Goal: Information Seeking & Learning: Learn about a topic

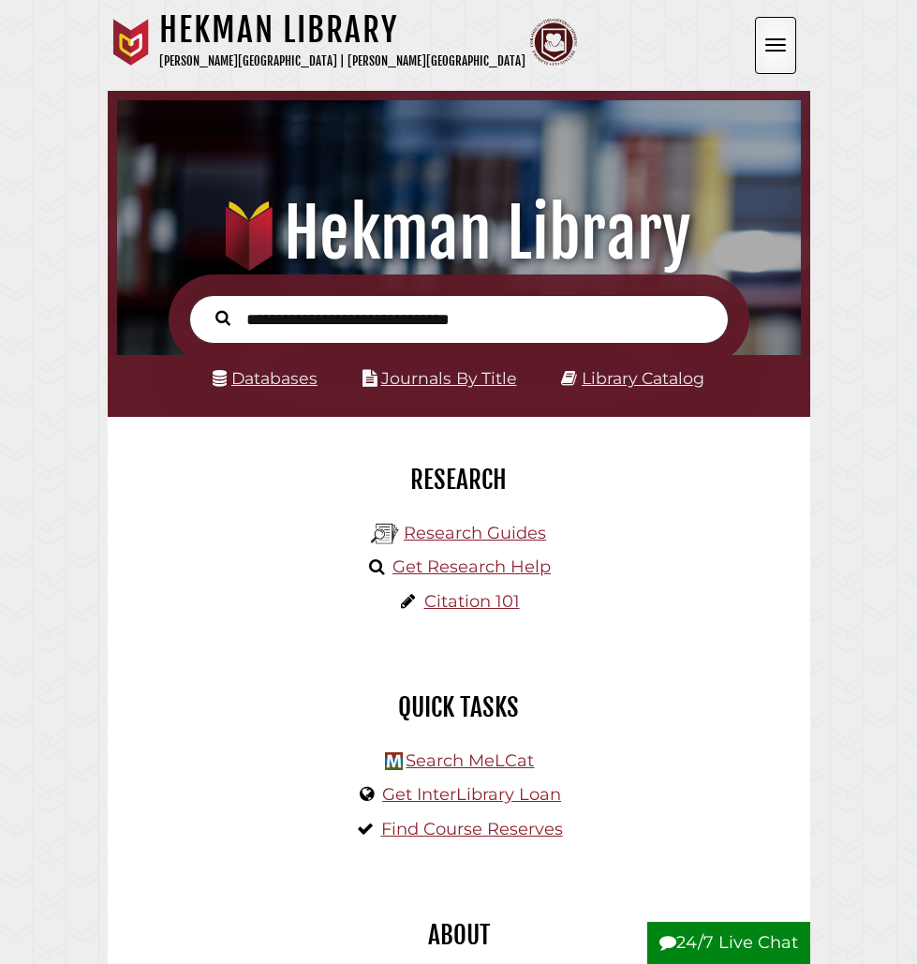
scroll to position [225, 674]
click at [490, 534] on link "Research Guides" at bounding box center [475, 533] width 142 height 21
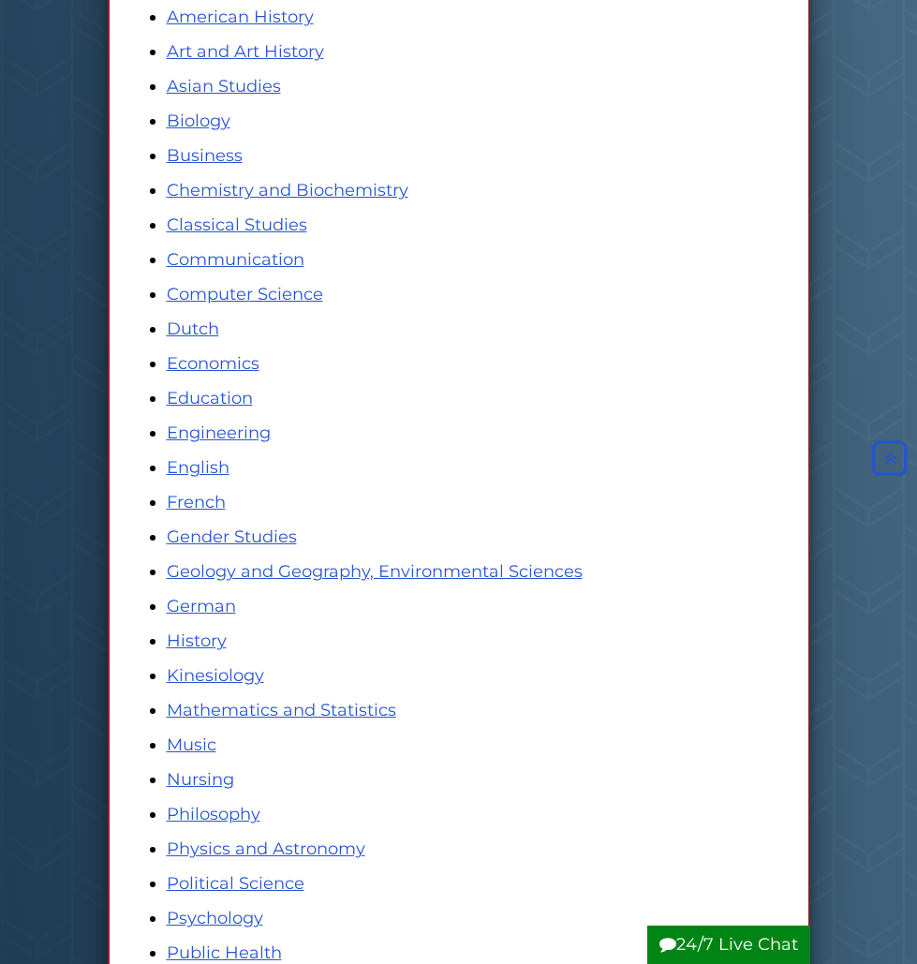
scroll to position [2408, 0]
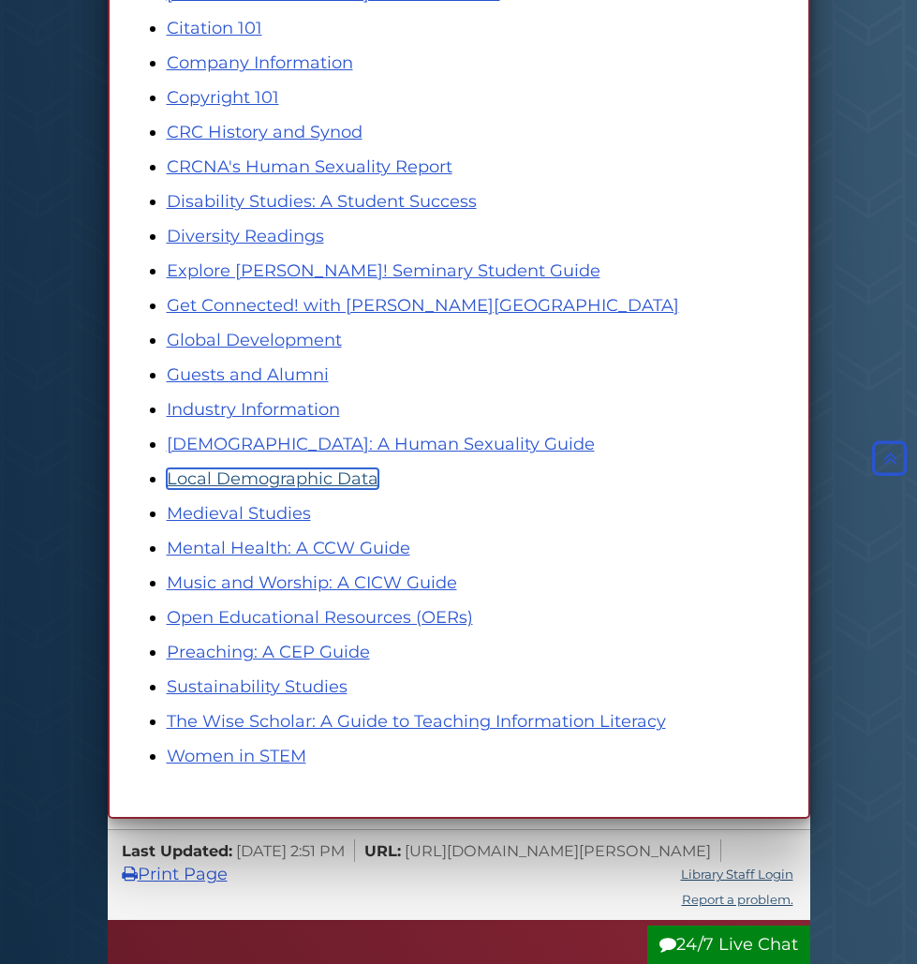
click at [321, 481] on link "Local Demographic Data" at bounding box center [273, 478] width 212 height 21
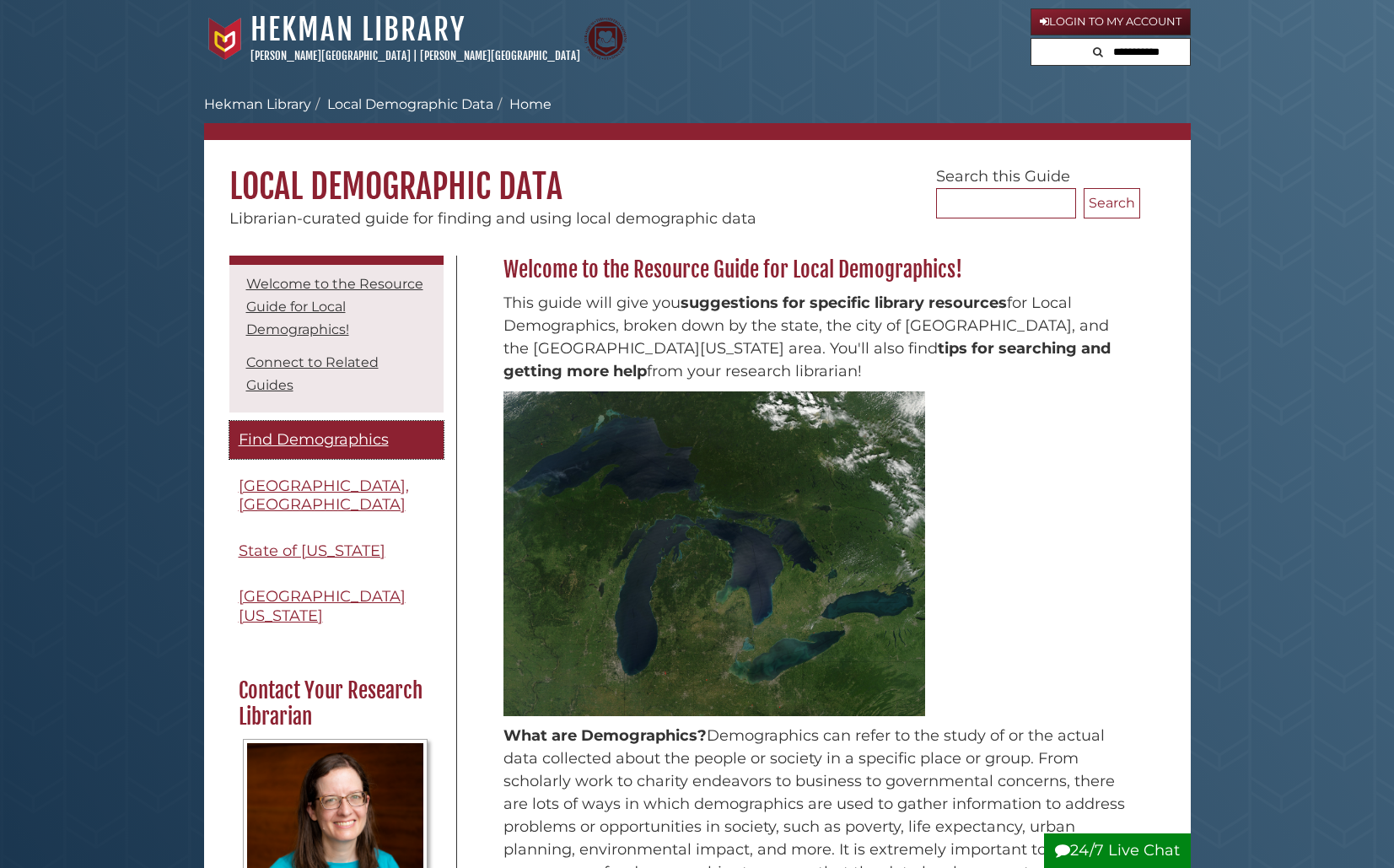
scroll to position [38, 0]
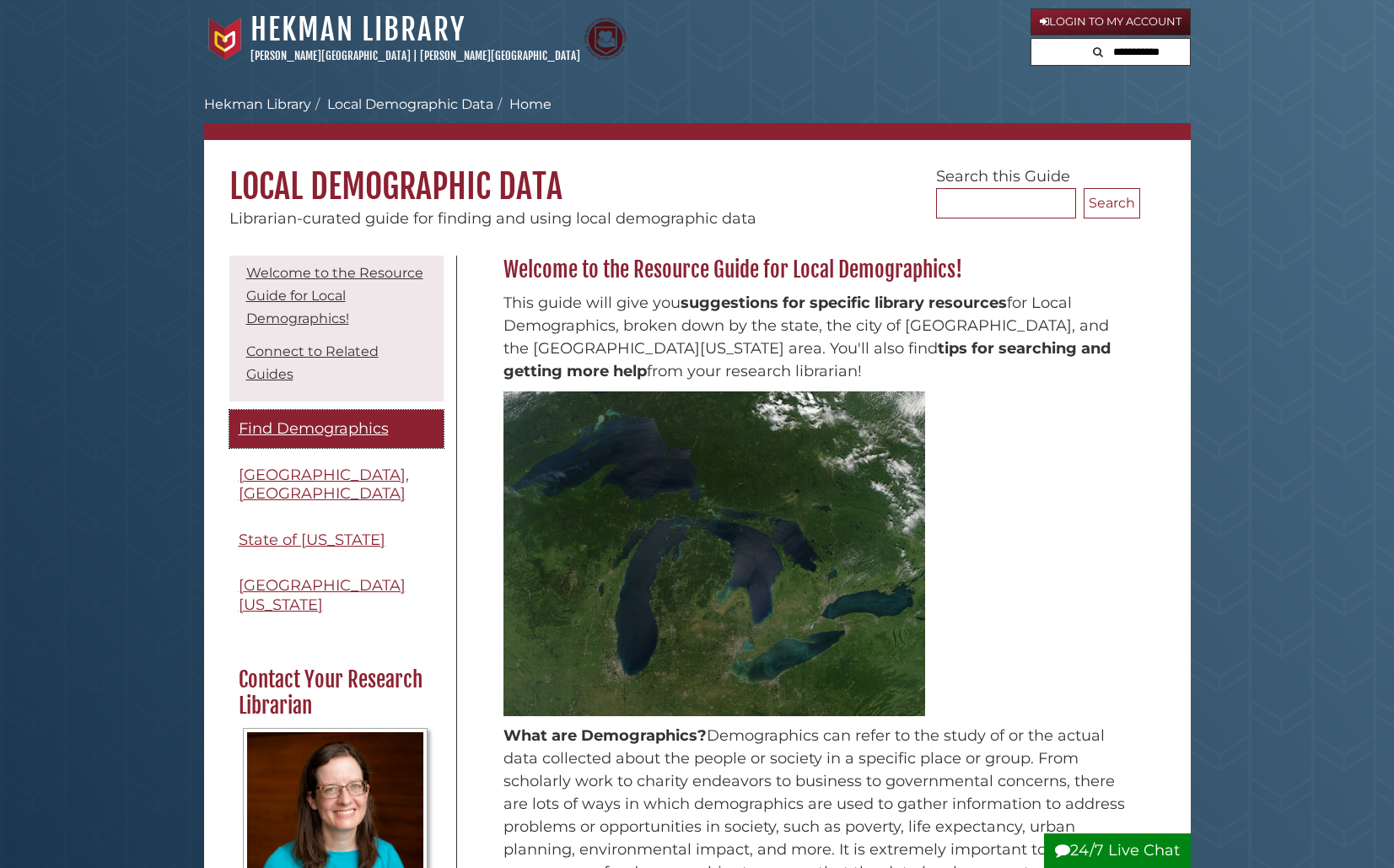
click at [353, 435] on span "Find Demographics" at bounding box center [313, 429] width 150 height 19
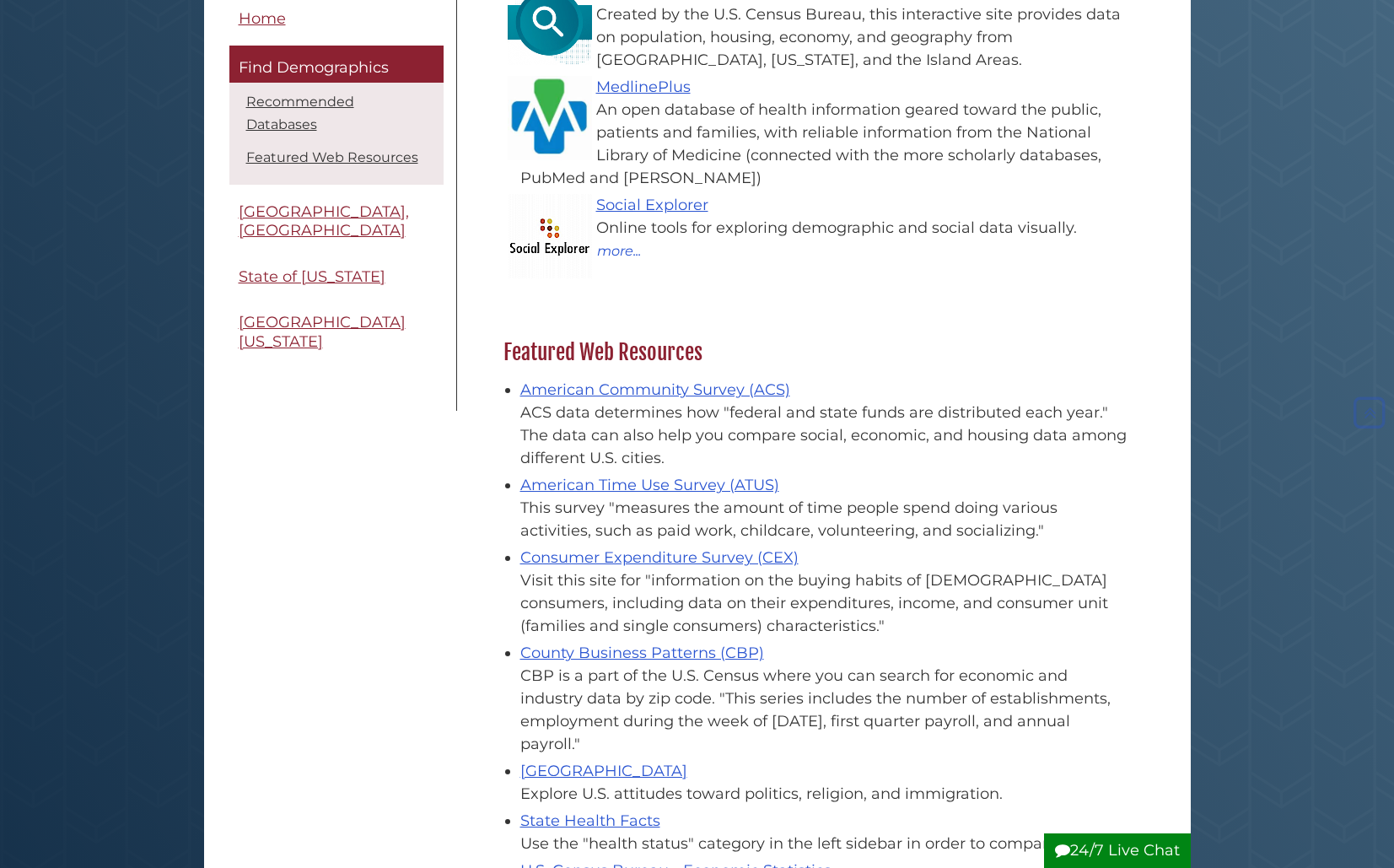
scroll to position [313, 0]
click at [422, 490] on div "Menu Home Find Demographics Recommended Databases Featured Web Resources Grand …" at bounding box center [698, 465] width 962 height 1047
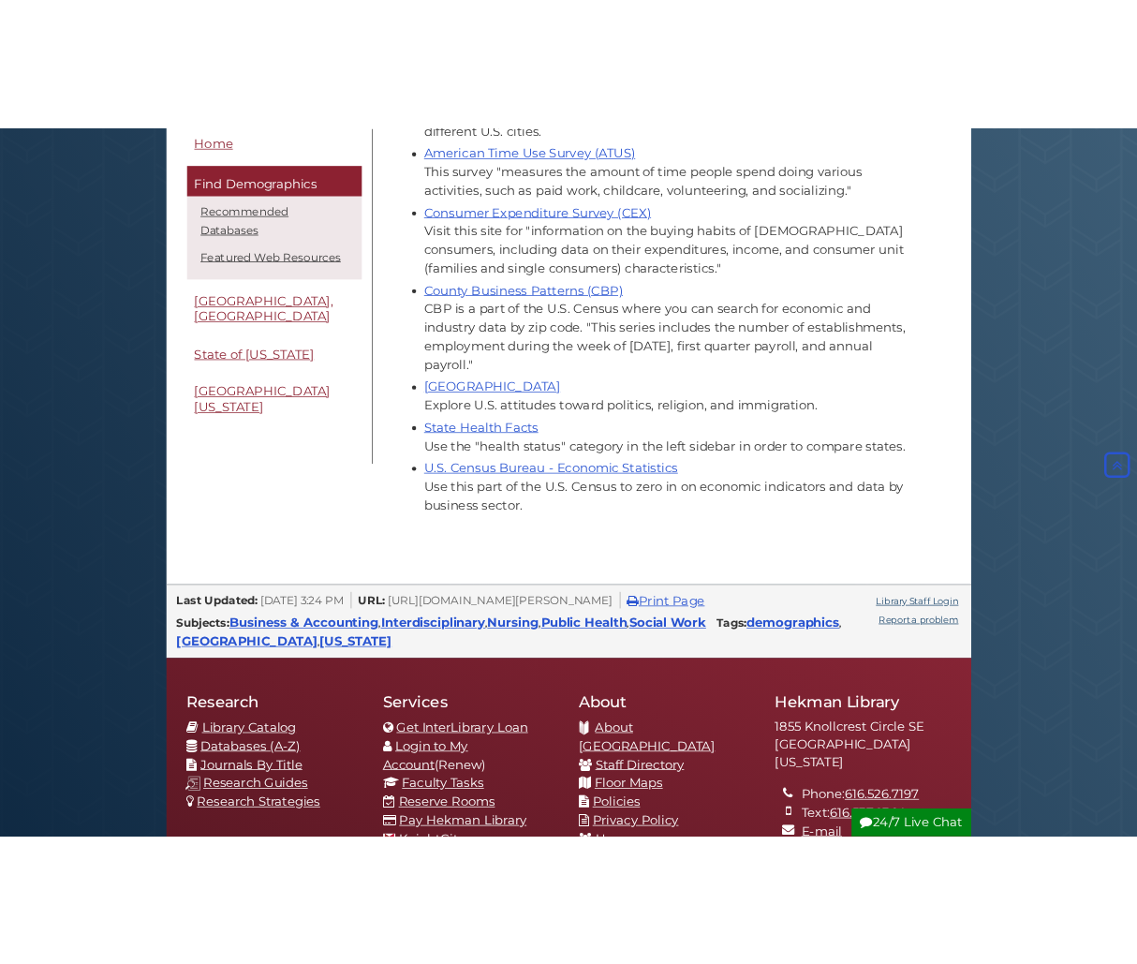
scroll to position [852, 0]
